Goal: Information Seeking & Learning: Find specific fact

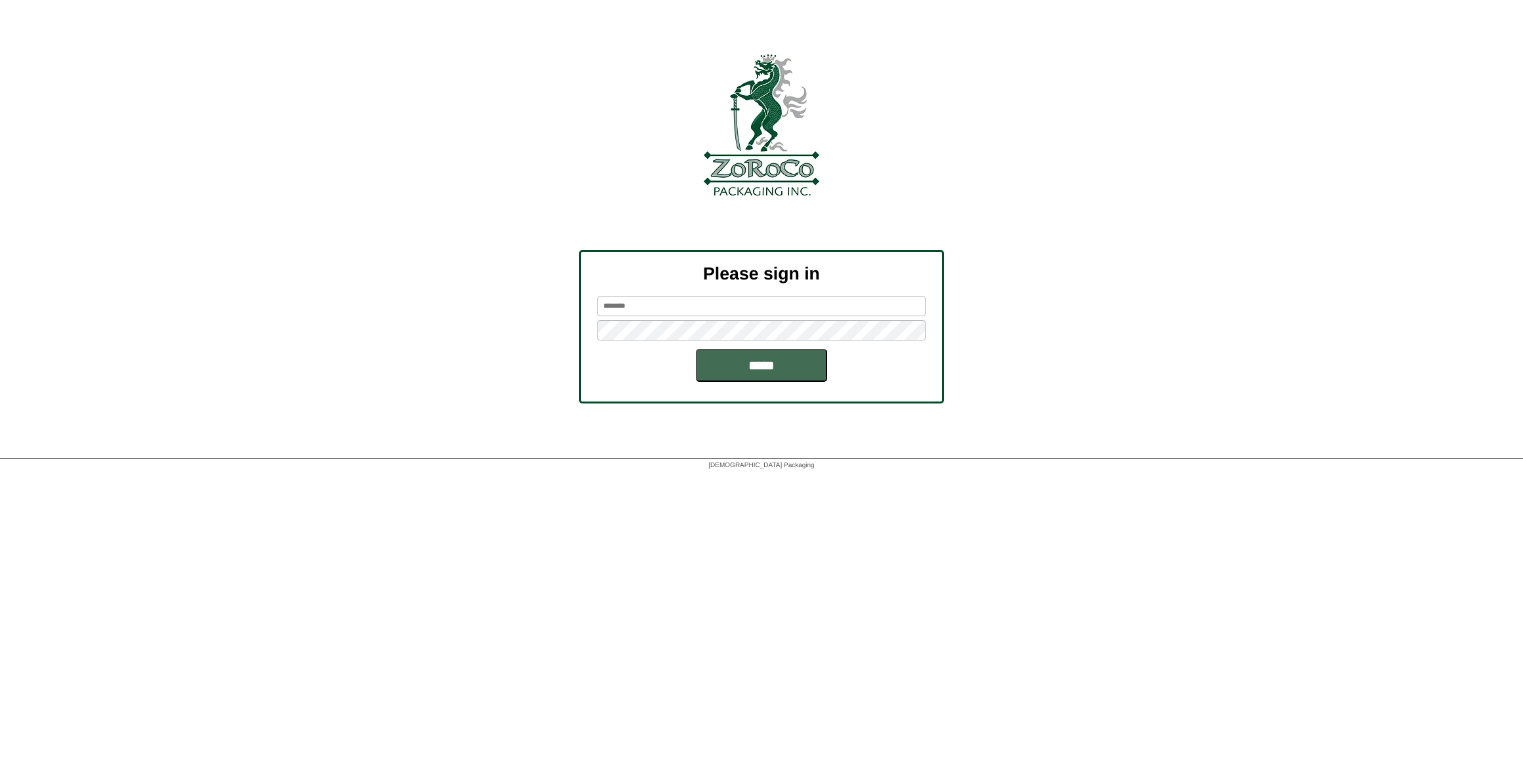
type input "******"
click at [726, 364] on input "*****" at bounding box center [762, 365] width 131 height 33
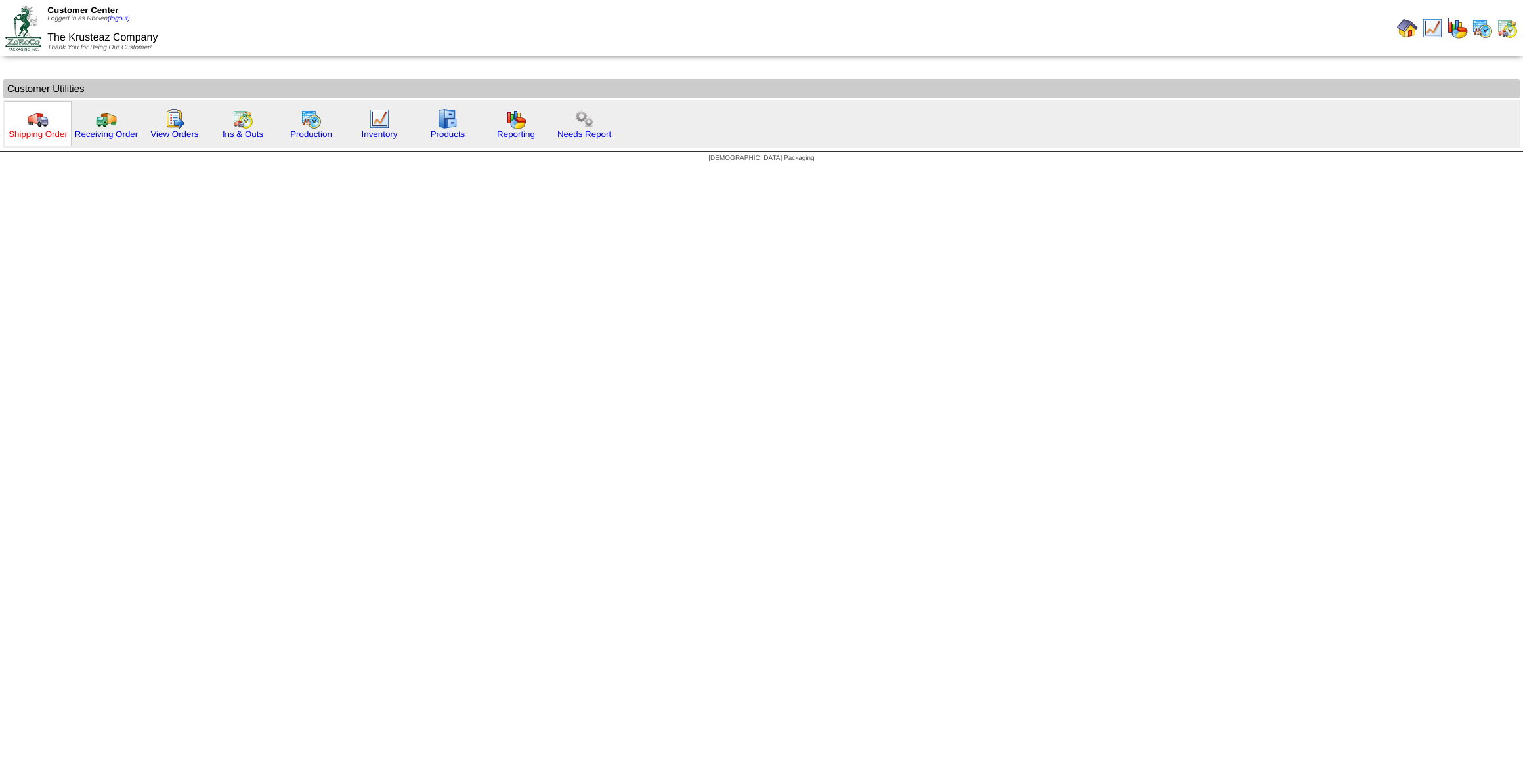
click at [26, 134] on link "Shipping Order" at bounding box center [38, 134] width 59 height 10
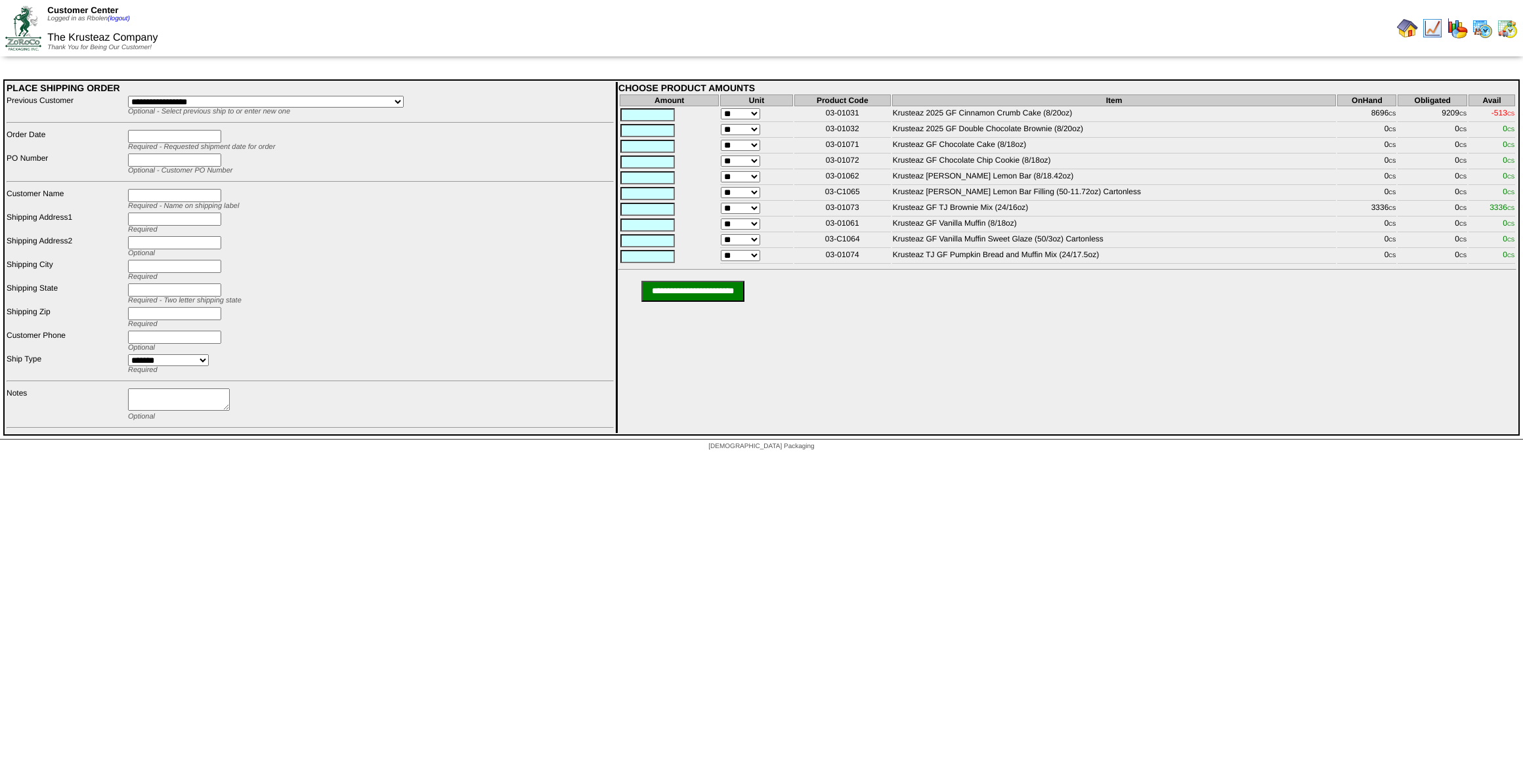
click at [1409, 28] on img at bounding box center [1407, 28] width 21 height 21
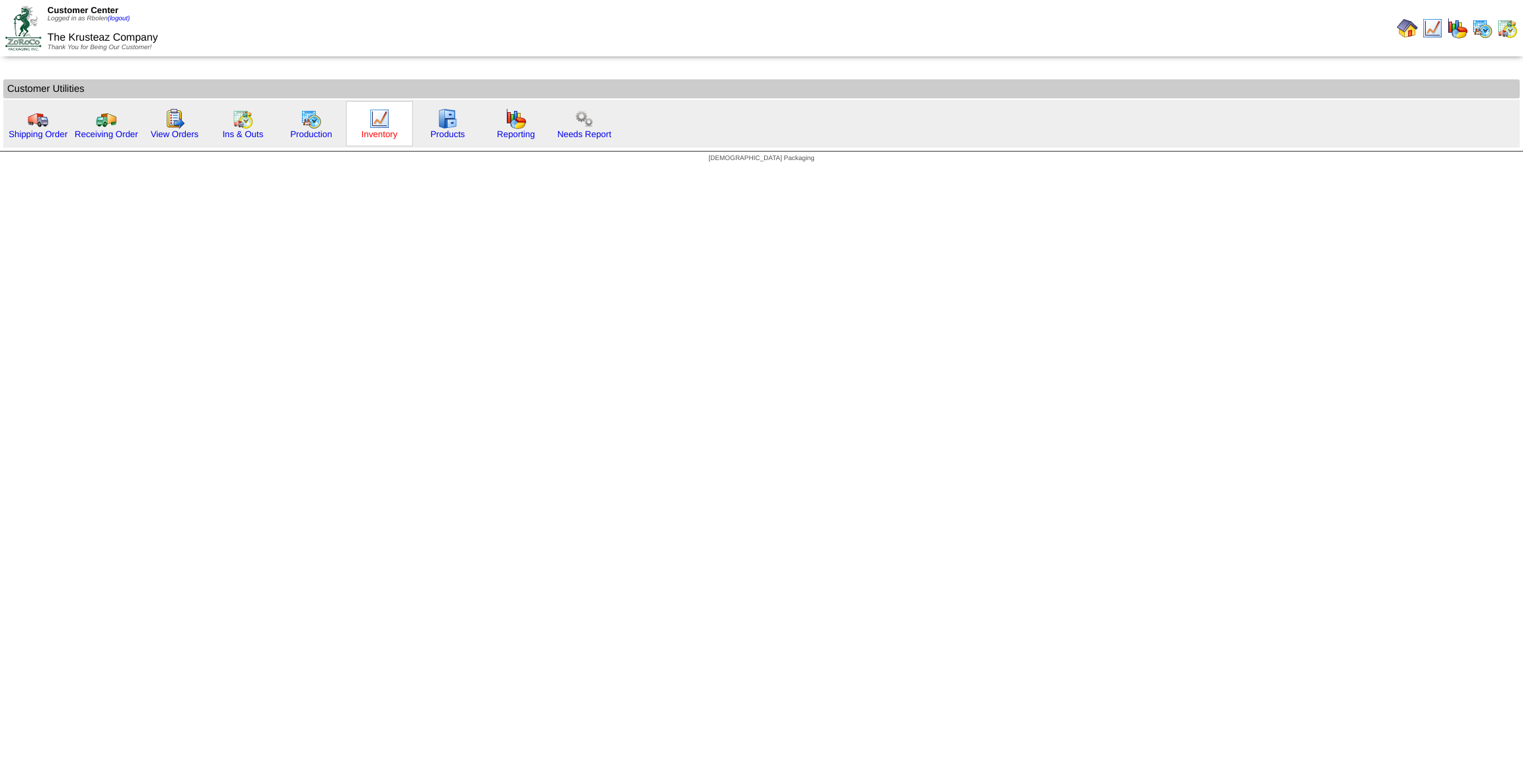
click at [368, 131] on link "Inventory" at bounding box center [380, 134] width 36 height 10
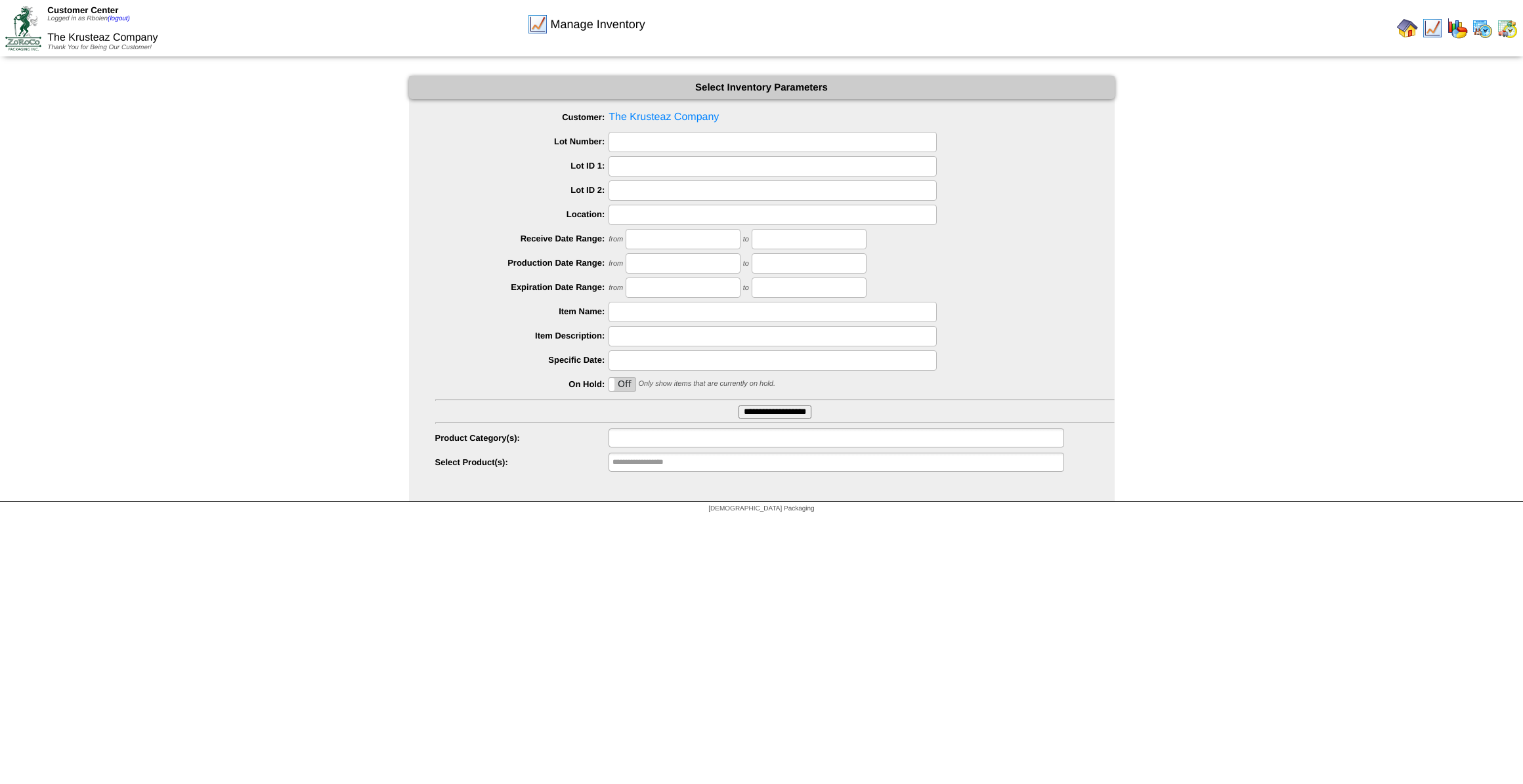
click at [687, 439] on input "text" at bounding box center [654, 438] width 84 height 16
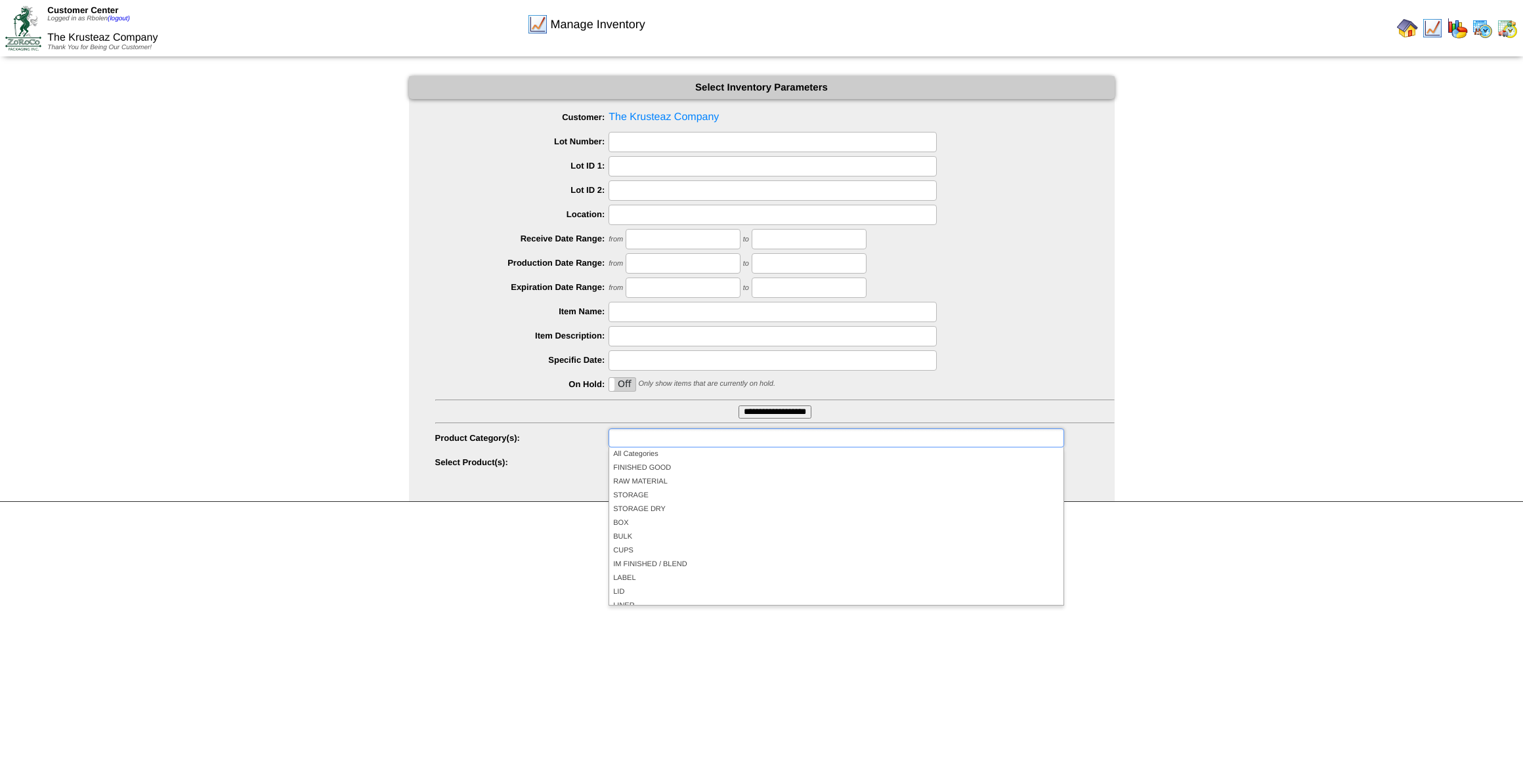
click at [697, 437] on ul at bounding box center [836, 438] width 455 height 19
click at [559, 438] on label "Product Category(s):" at bounding box center [522, 438] width 174 height 10
type input "**********"
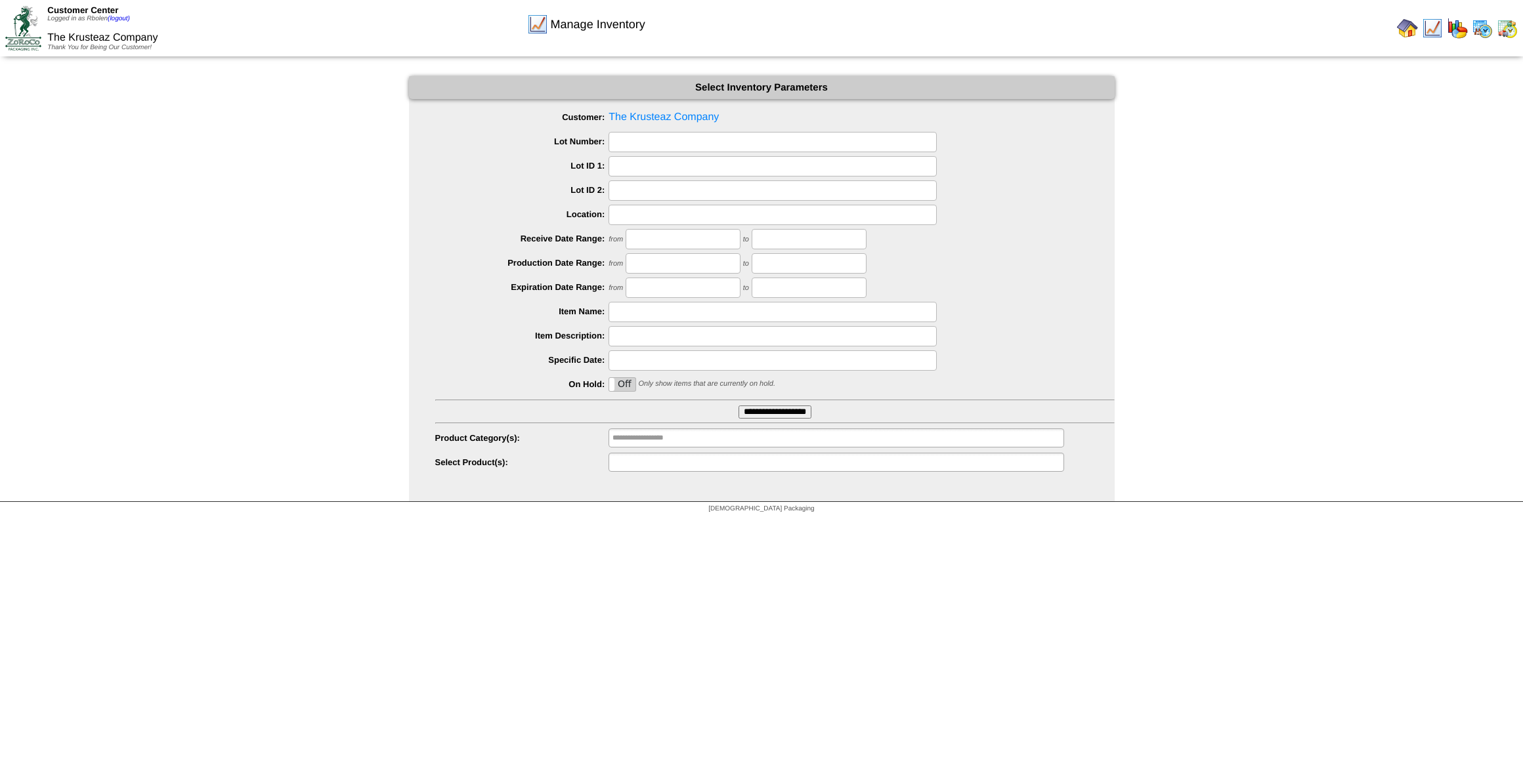
click at [702, 463] on ul at bounding box center [836, 462] width 455 height 19
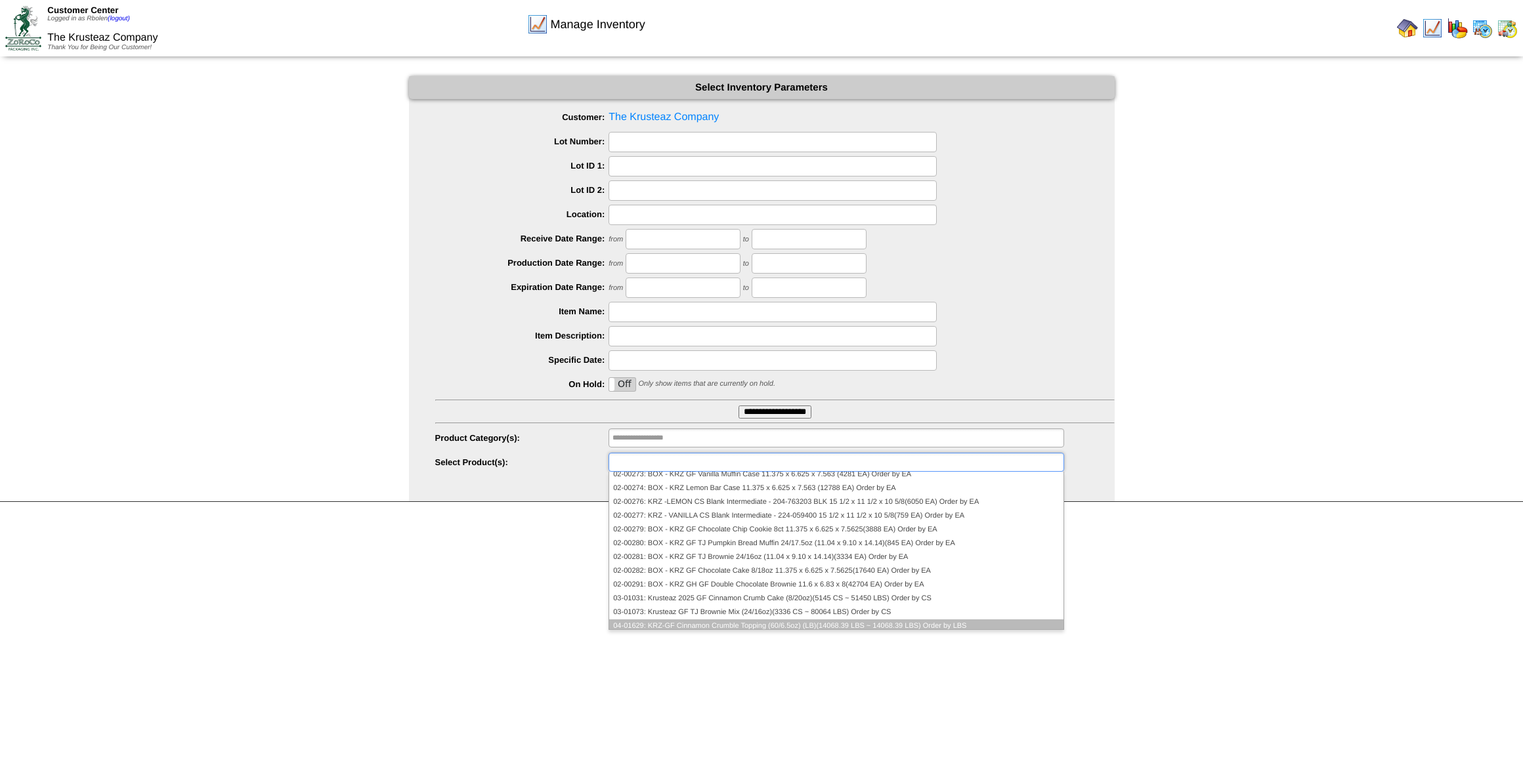
scroll to position [63, 0]
click at [879, 622] on li "04-01629: KRZ-GF Cinnamon Crumble Topping (60/6.5oz) (LB)(14068.39 LBS ~ 14068.…" at bounding box center [836, 622] width 454 height 13
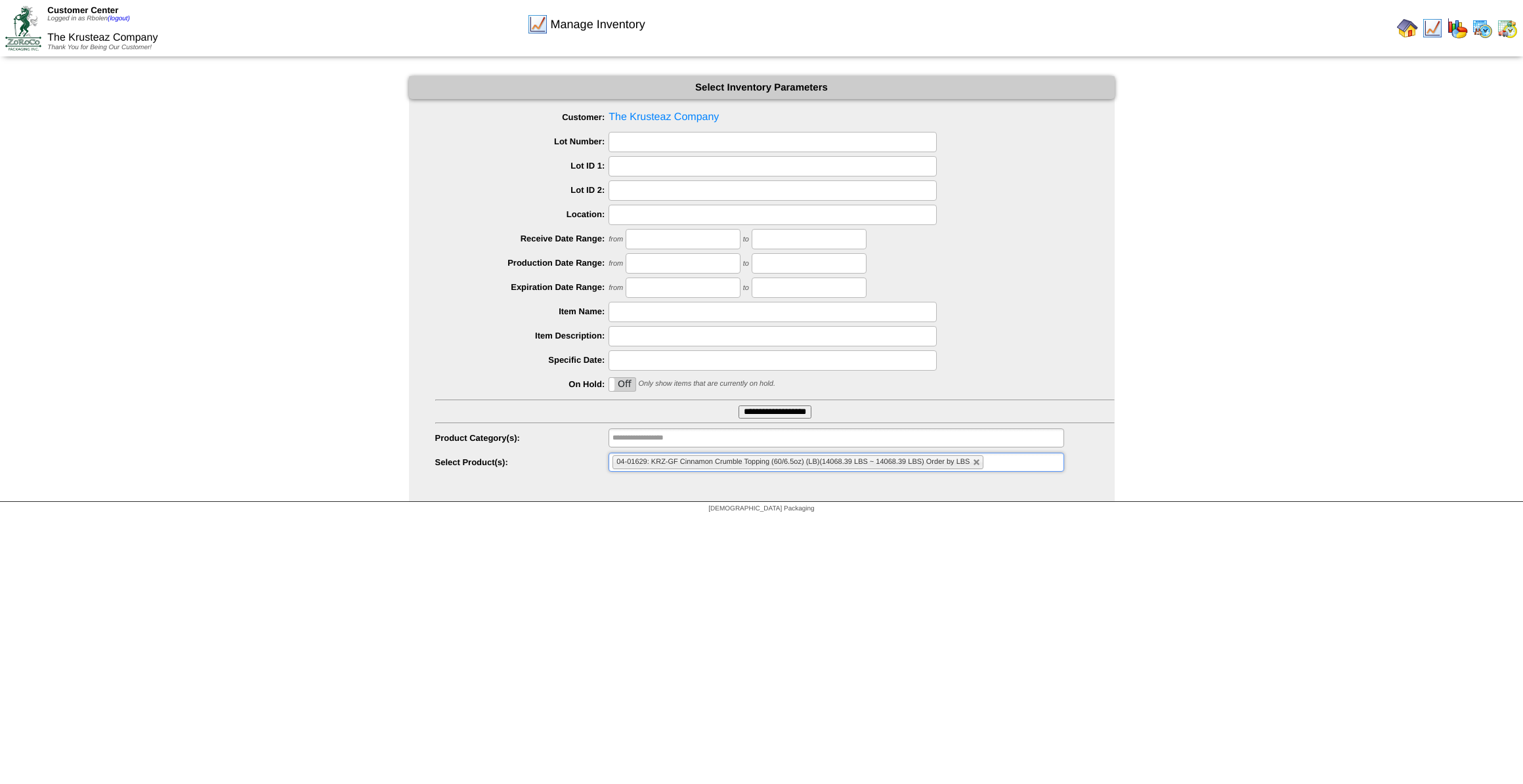
click at [766, 413] on input "**********" at bounding box center [775, 412] width 73 height 13
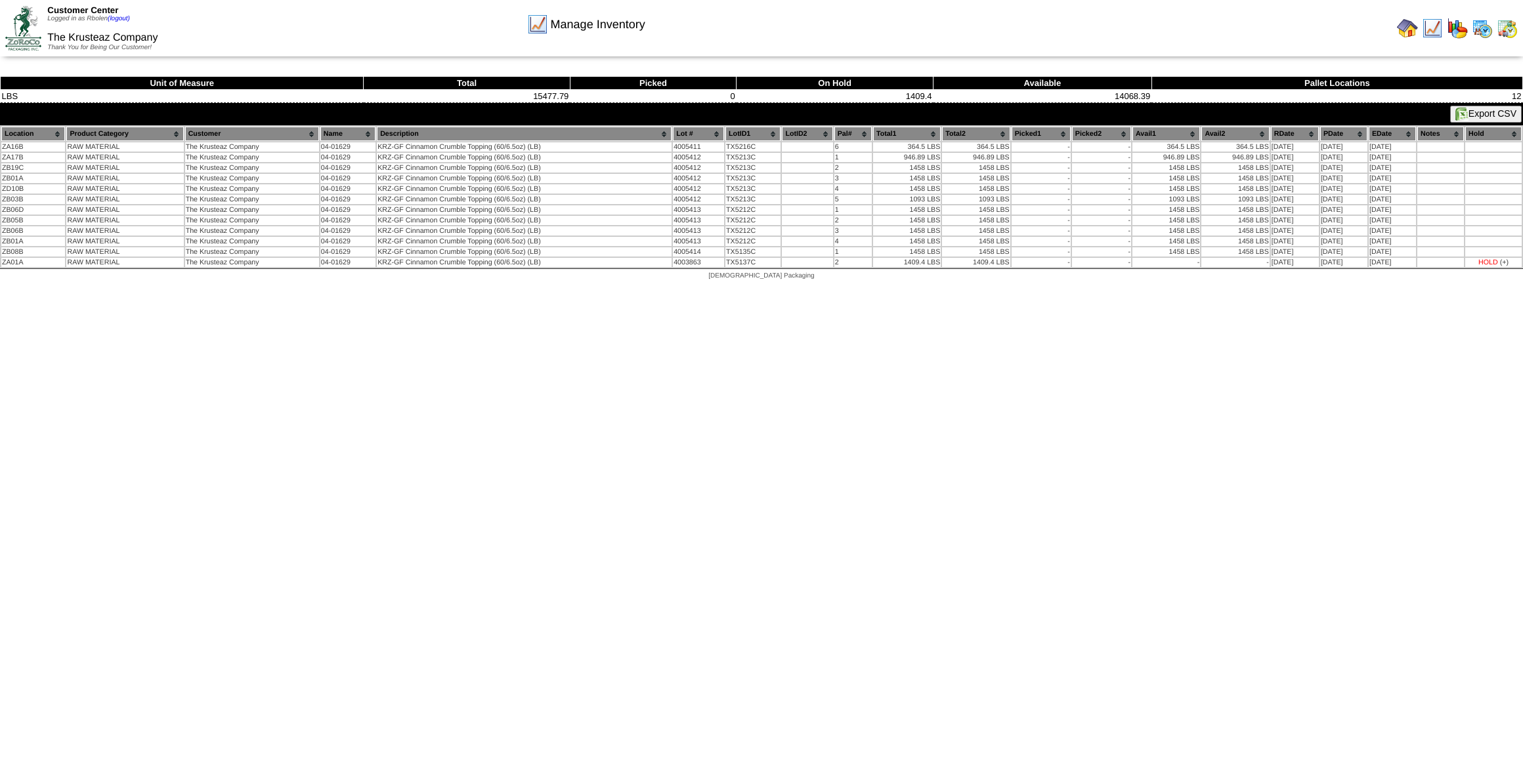
click at [1287, 287] on html "Customer Center Logged in as Rbolen (logout) The Krusteaz Company Thank You for…" at bounding box center [762, 143] width 1523 height 287
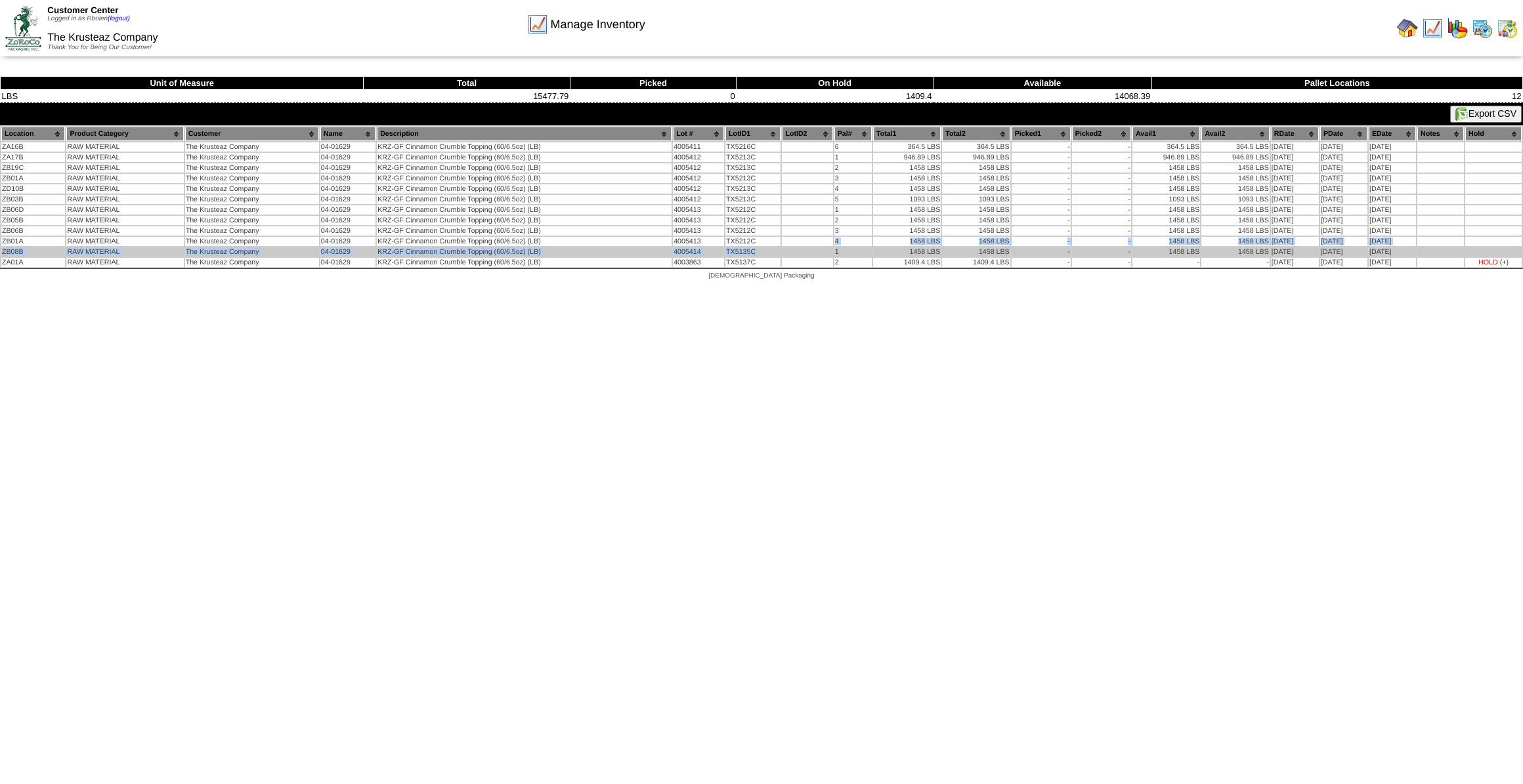
drag, startPoint x: 760, startPoint y: 241, endPoint x: 757, endPoint y: 249, distance: 8.5
click at [757, 249] on tbody "ZA16B RAW MATERIAL The Krusteaz Company 04-01629 KRZ-GF Cinnamon Crumble Toppin…" at bounding box center [762, 204] width 1520 height 125
click at [757, 249] on td "TX5135C" at bounding box center [753, 252] width 55 height 9
drag, startPoint x: 751, startPoint y: 249, endPoint x: 722, endPoint y: 249, distance: 29.0
click at [725, 249] on td "TX5135C" at bounding box center [753, 252] width 55 height 9
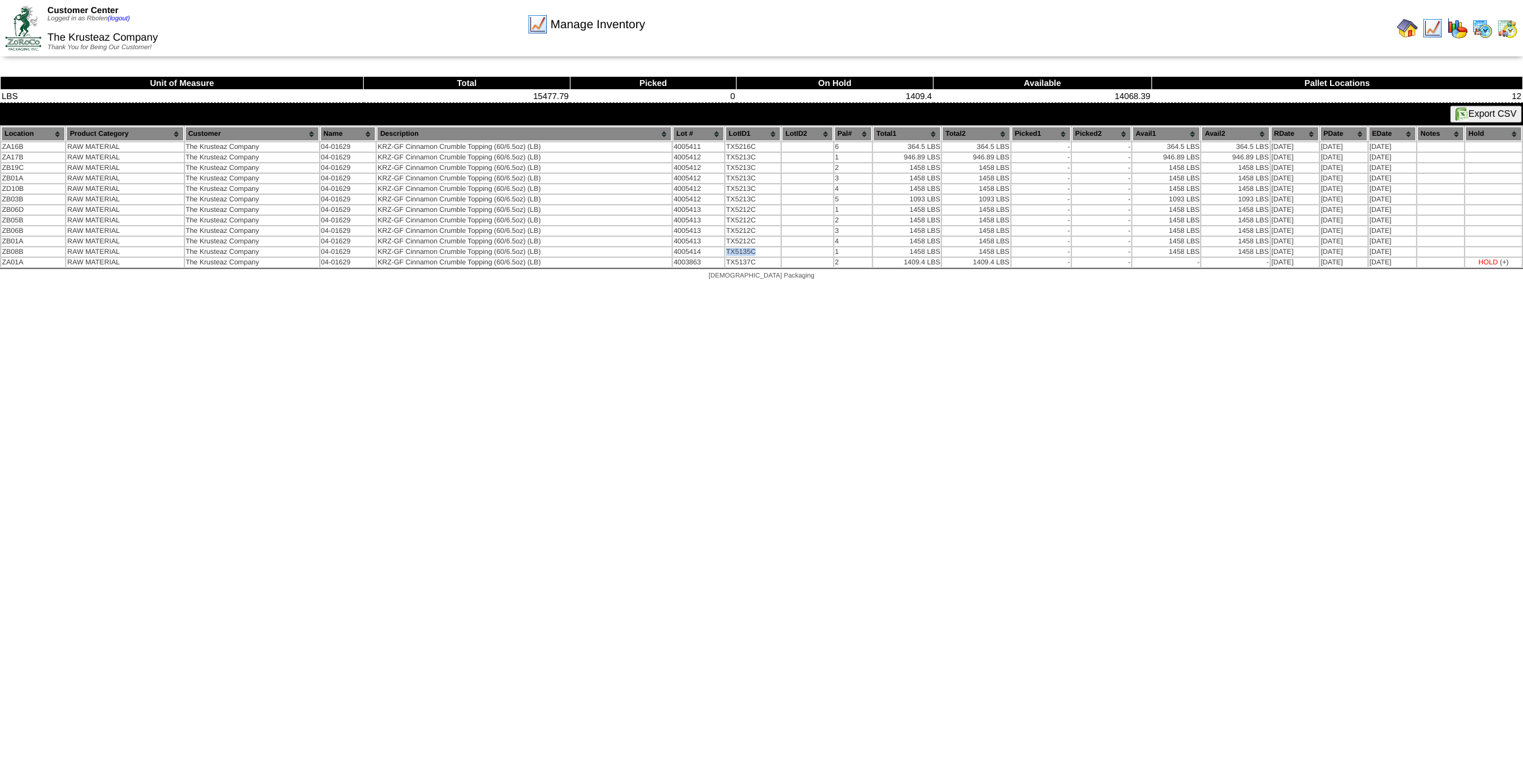
copy td "TX5135C"
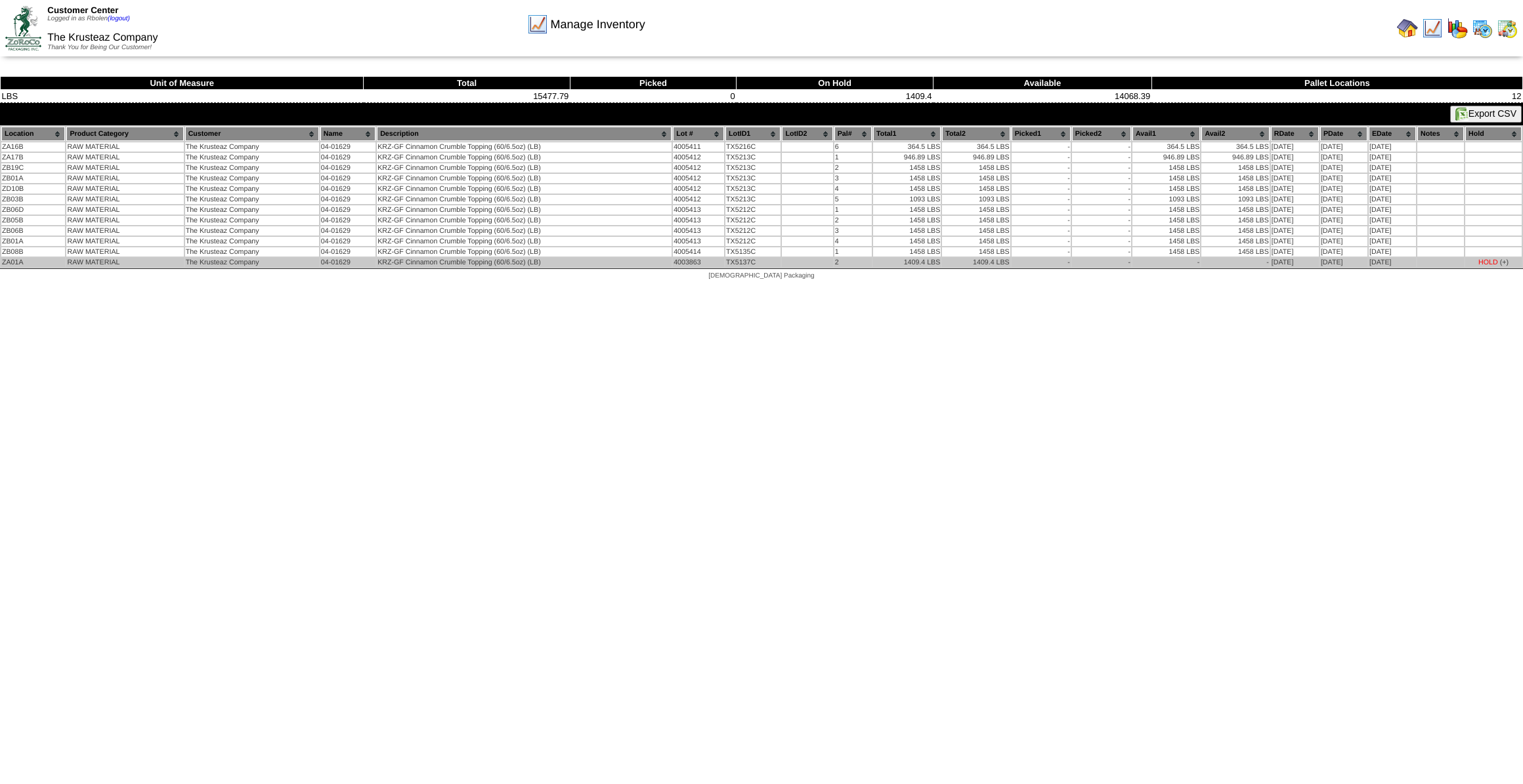
click at [765, 258] on td "TX5137C" at bounding box center [753, 263] width 55 height 9
drag, startPoint x: 772, startPoint y: 254, endPoint x: 720, endPoint y: 261, distance: 52.5
click at [720, 261] on tr "ZA01A RAW MATERIAL The Krusteaz Company 04-01629 KRZ-GF Cinnamon Crumble Toppin…" at bounding box center [762, 263] width 1520 height 9
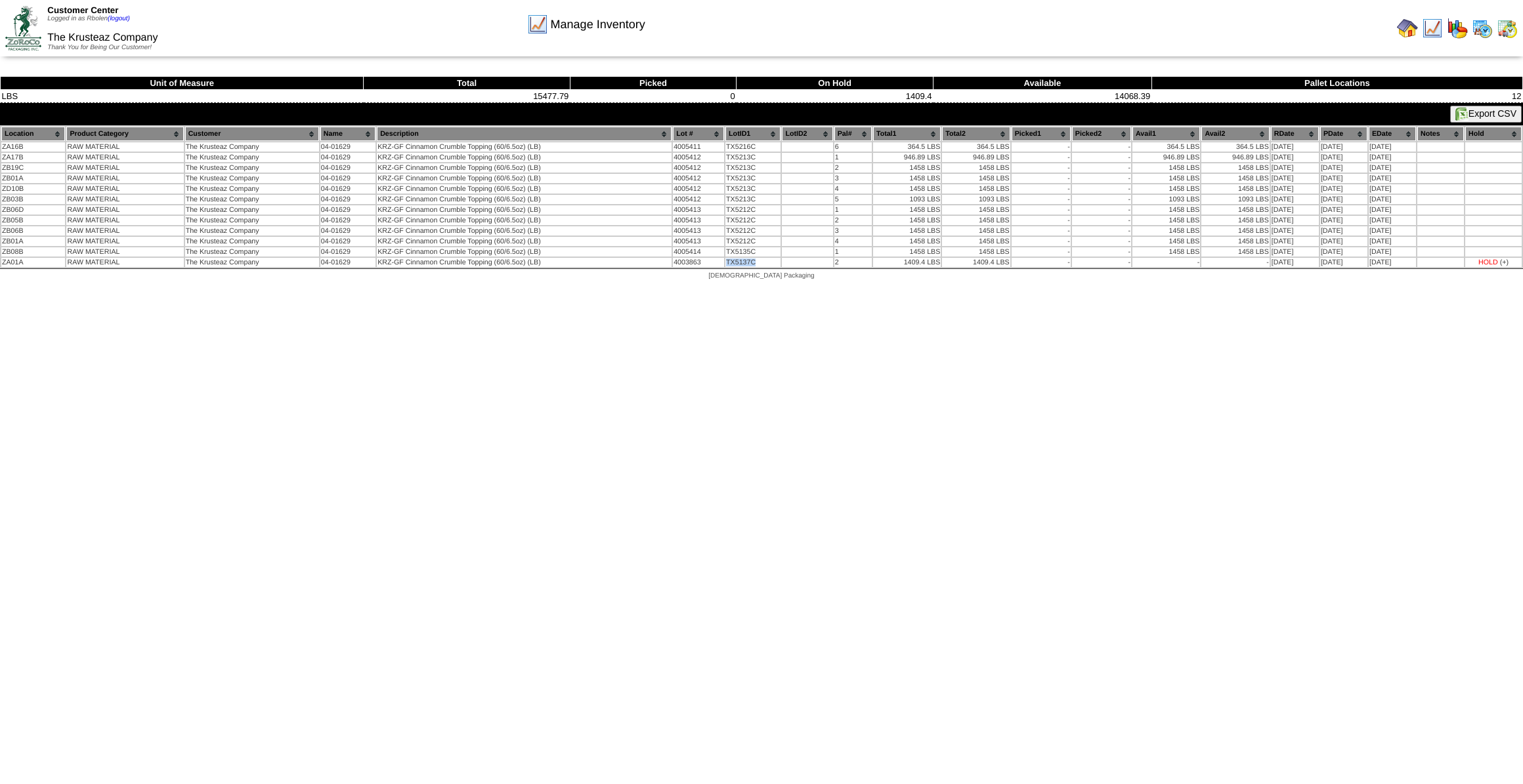
copy tr "TX5137C"
click at [769, 287] on html "Customer Center Logged in as Rbolen (logout) The Krusteaz Company Thank You for…" at bounding box center [762, 143] width 1523 height 287
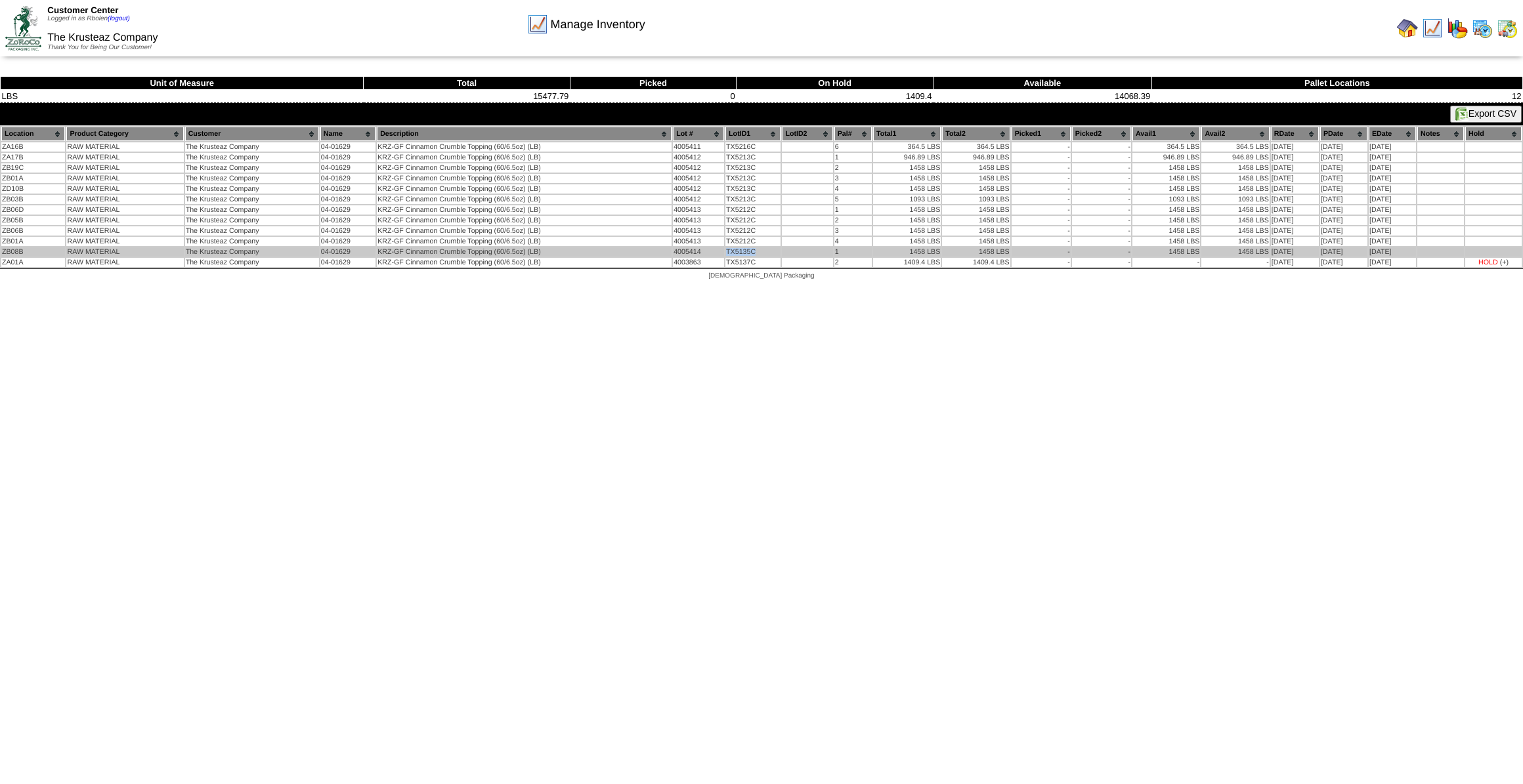
drag, startPoint x: 756, startPoint y: 243, endPoint x: 714, endPoint y: 249, distance: 42.4
click at [714, 249] on tr "ZB08B RAW MATERIAL The Krusteaz Company 04-01629 KRZ-GF Cinnamon Crumble Toppin…" at bounding box center [762, 252] width 1520 height 9
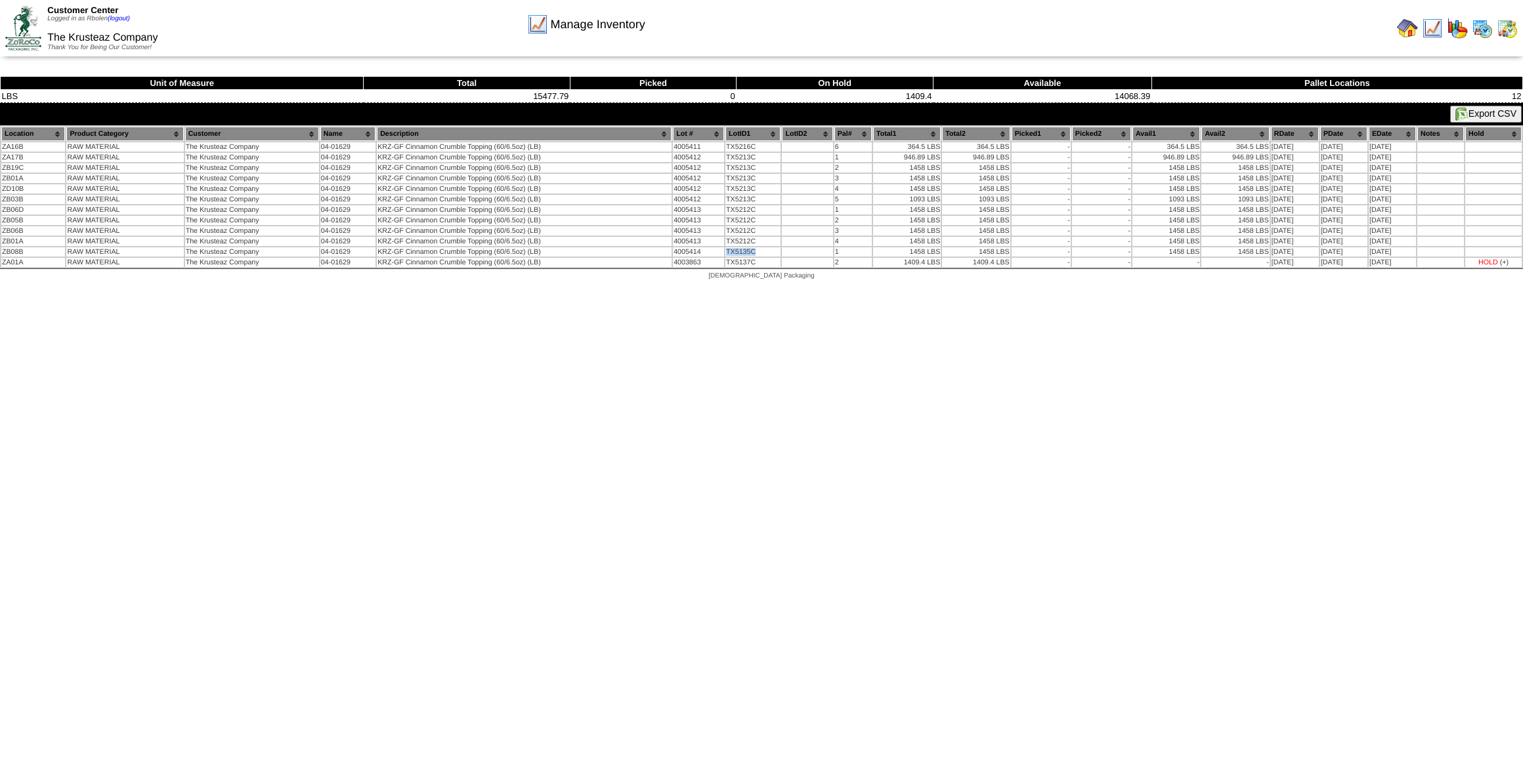
copy tr "TX5135C"
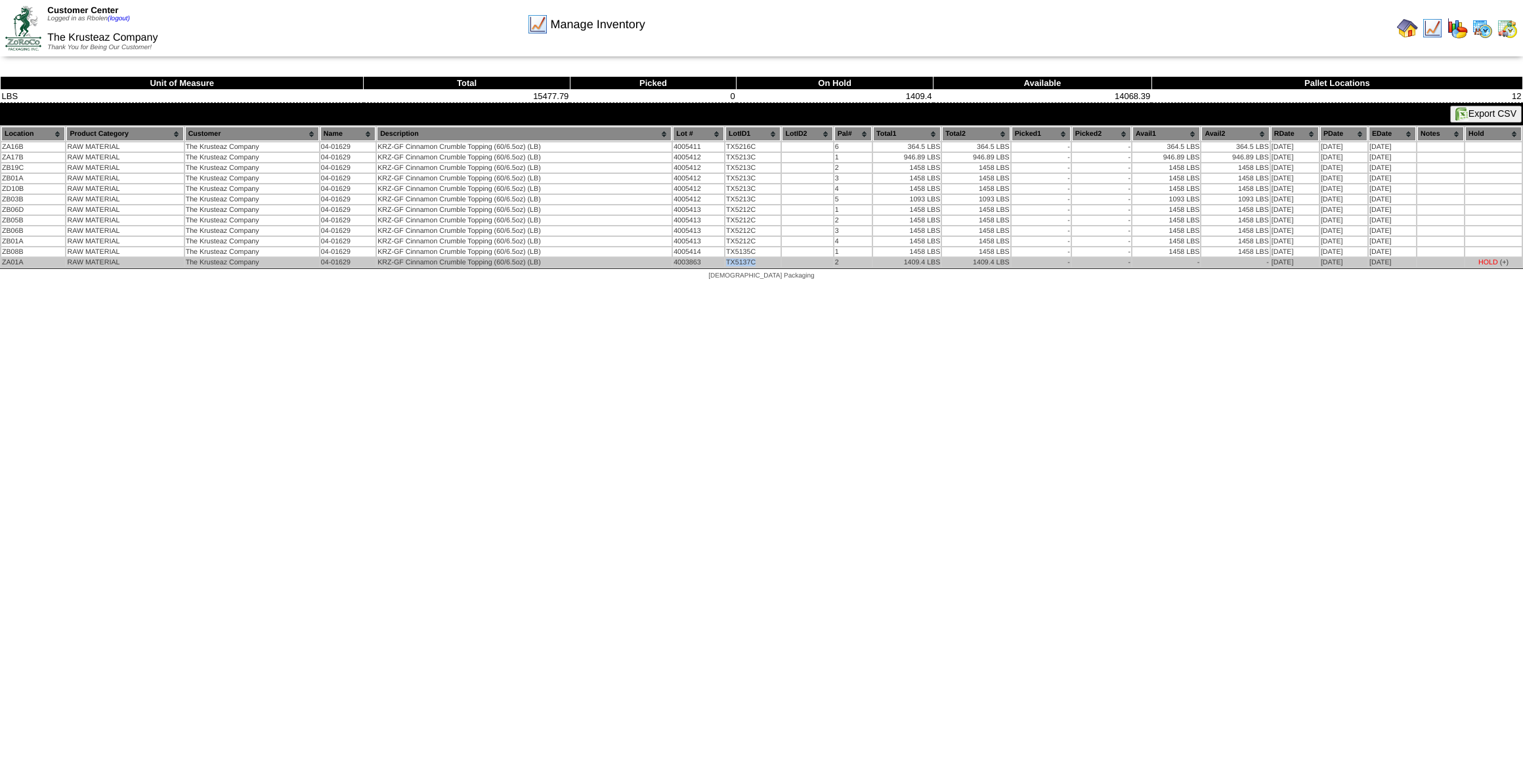
drag, startPoint x: 756, startPoint y: 260, endPoint x: 718, endPoint y: 259, distance: 38.0
click at [718, 259] on tr "ZA01A RAW MATERIAL The Krusteaz Company 04-01629 KRZ-GF Cinnamon Crumble Toppin…" at bounding box center [762, 263] width 1520 height 9
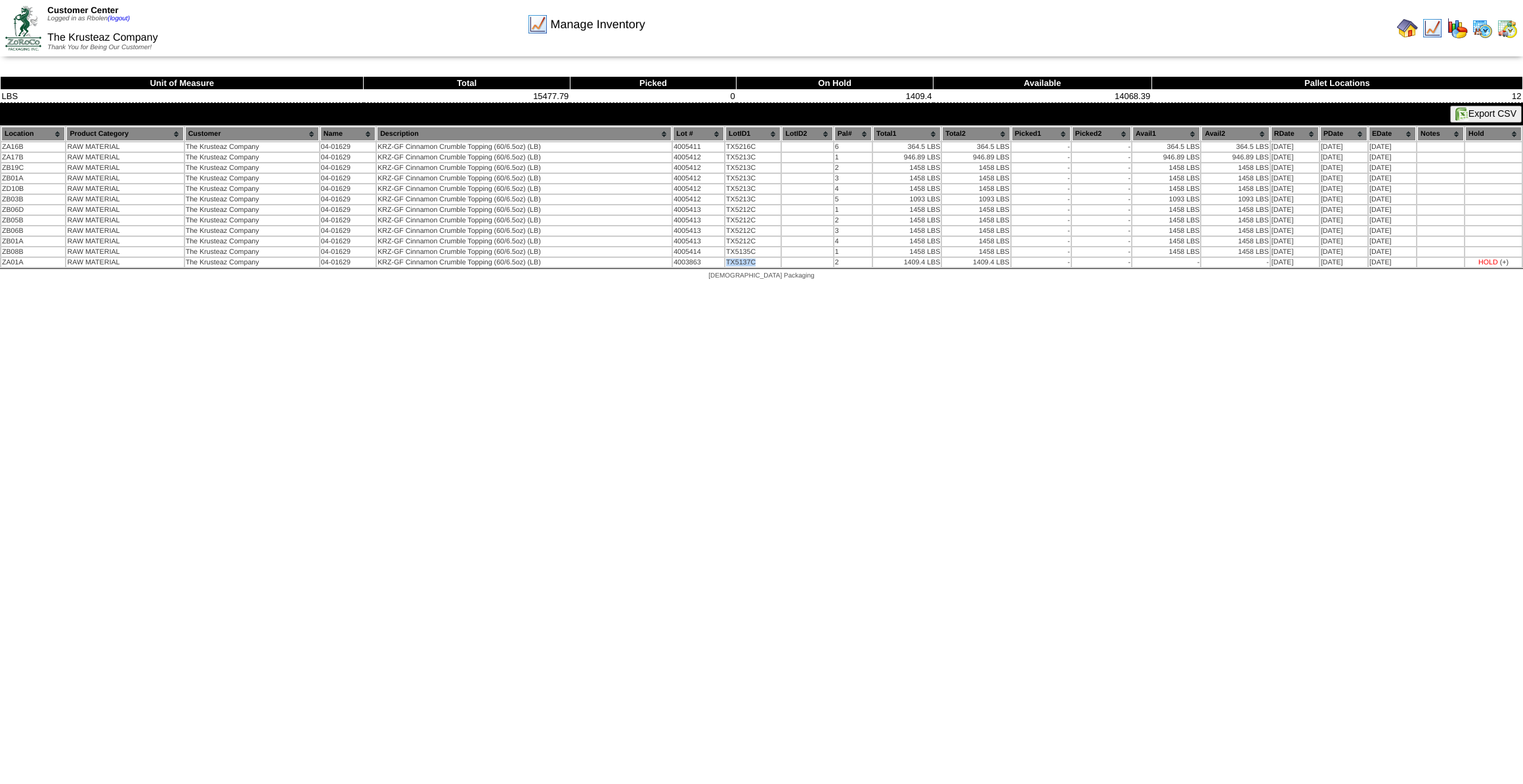
copy tr "TX5137C"
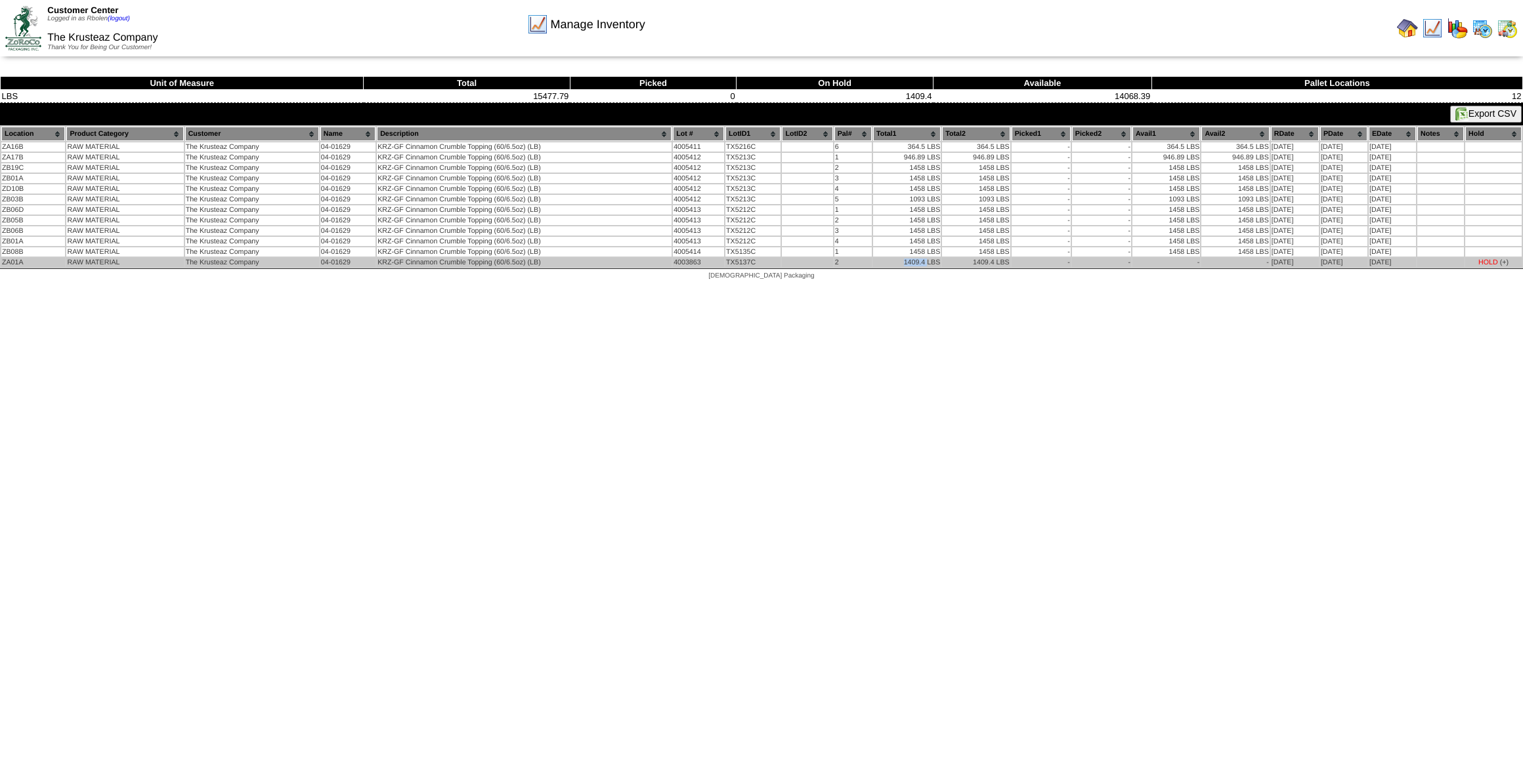
drag, startPoint x: 894, startPoint y: 255, endPoint x: 921, endPoint y: 261, distance: 27.7
click at [921, 261] on td "1409.4 LBS" at bounding box center [907, 263] width 67 height 9
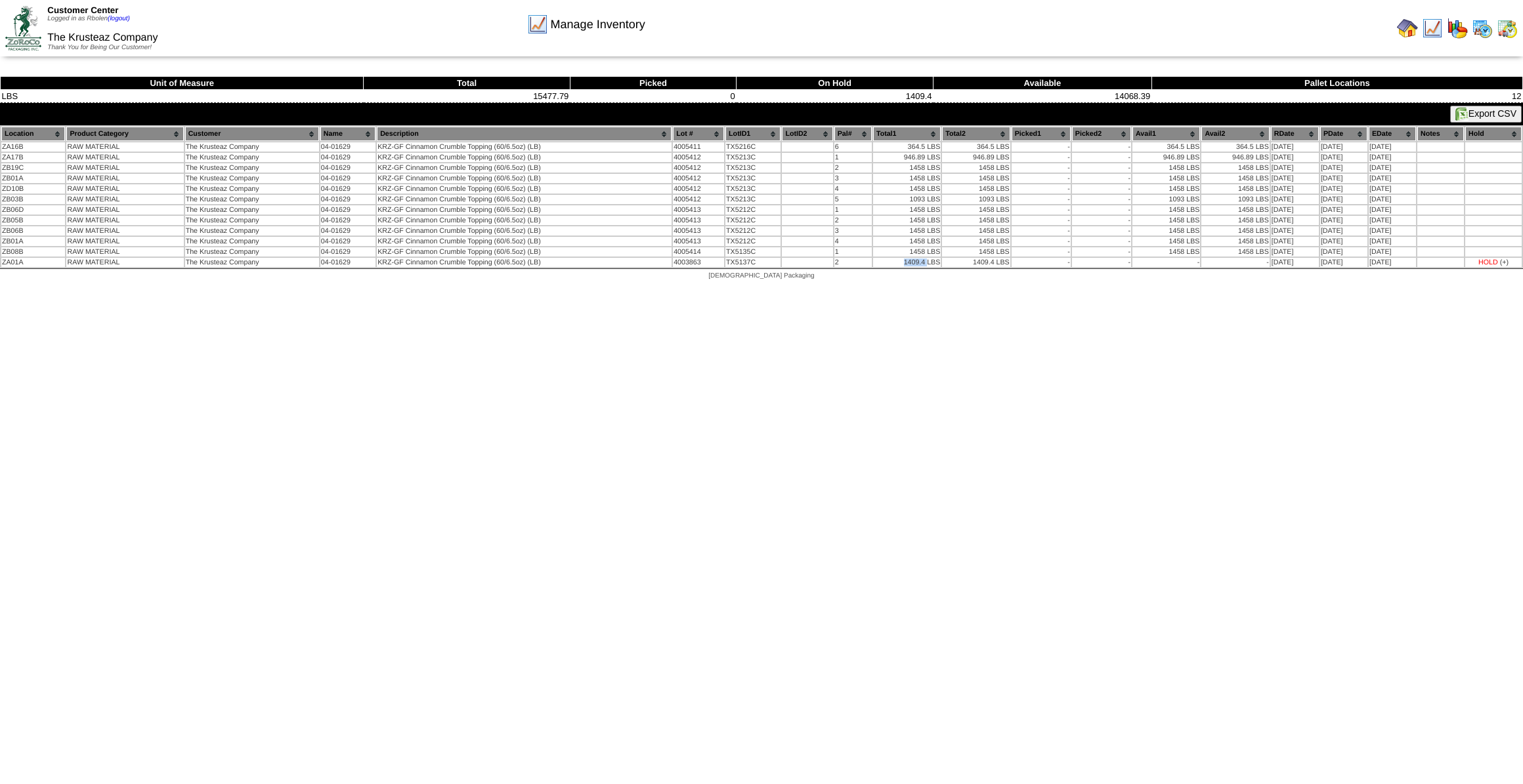
copy td "1409.4"
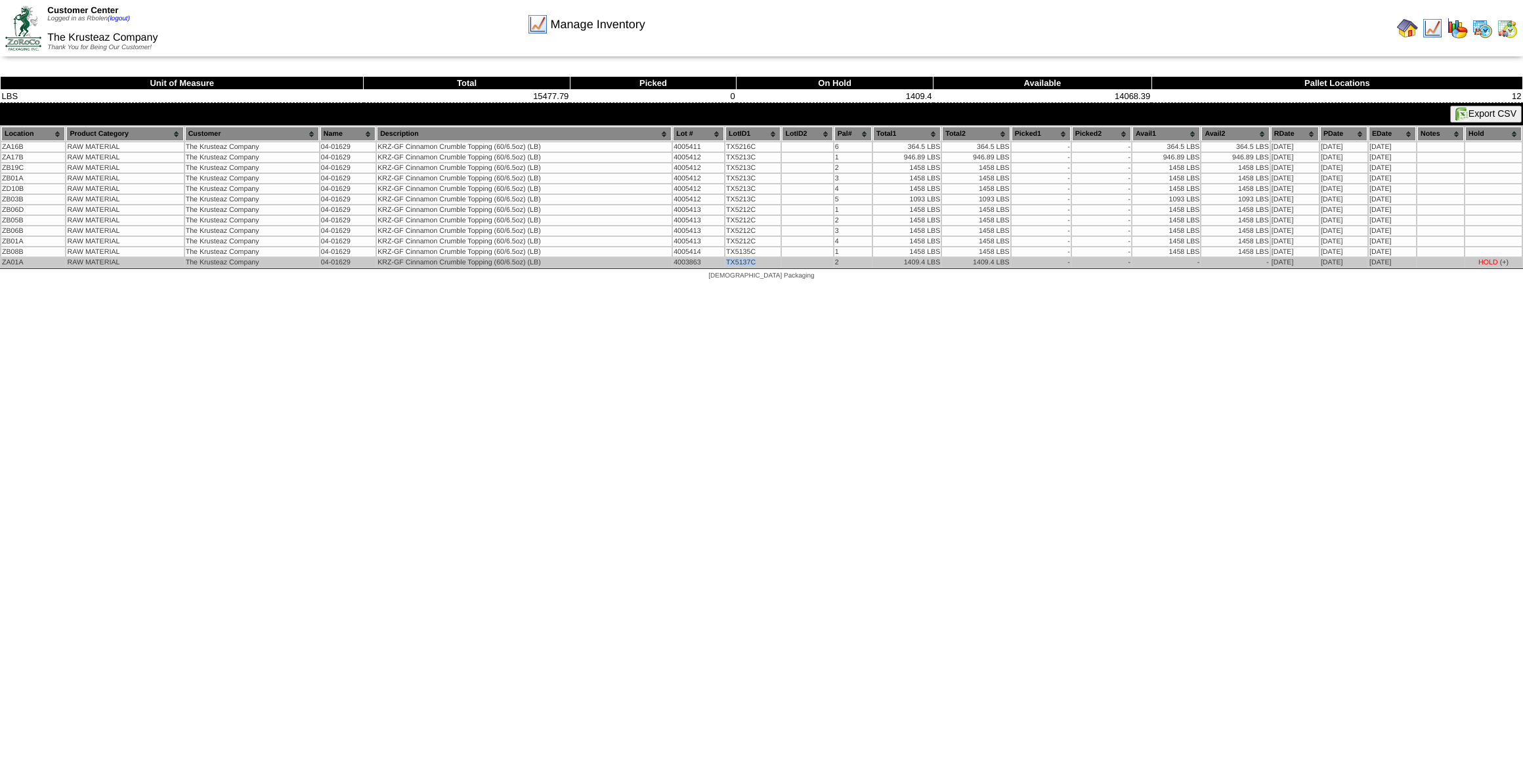
drag, startPoint x: 757, startPoint y: 255, endPoint x: 722, endPoint y: 261, distance: 35.5
click at [725, 261] on td "TX5137C" at bounding box center [753, 263] width 55 height 9
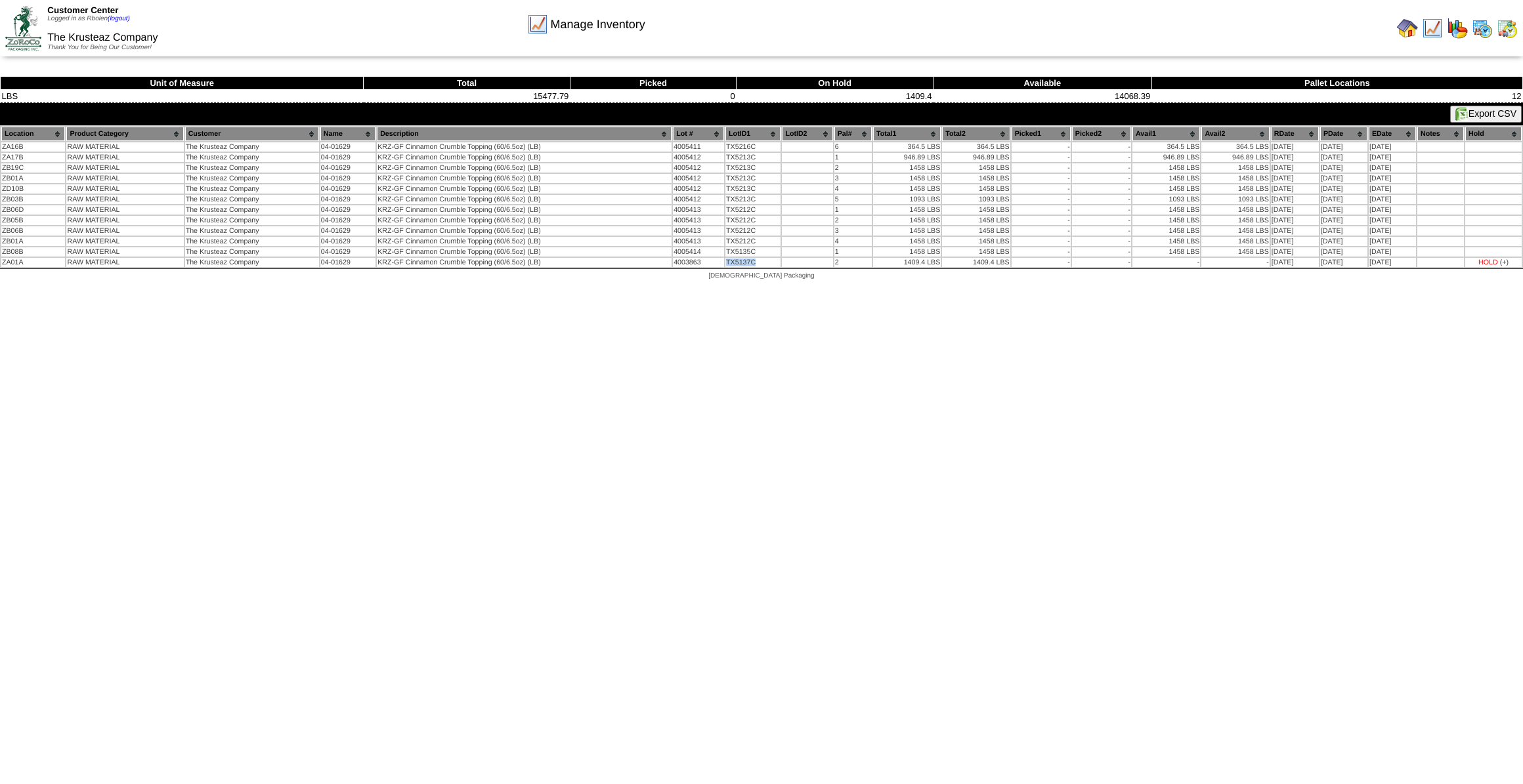
copy td "TX5137C"
